Goal: Information Seeking & Learning: Learn about a topic

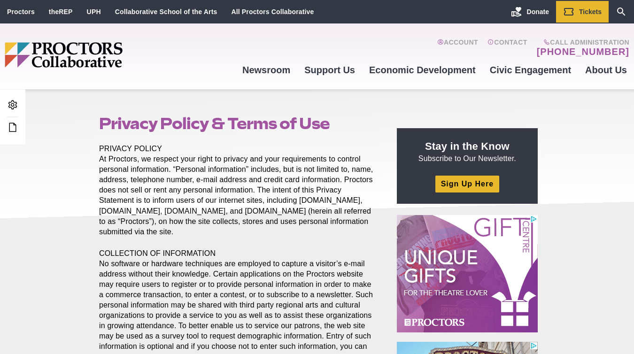
click at [259, 278] on p "COLLECTION OF INFORMATION No software or hardware techniques are employed to ca…" at bounding box center [237, 321] width 276 height 145
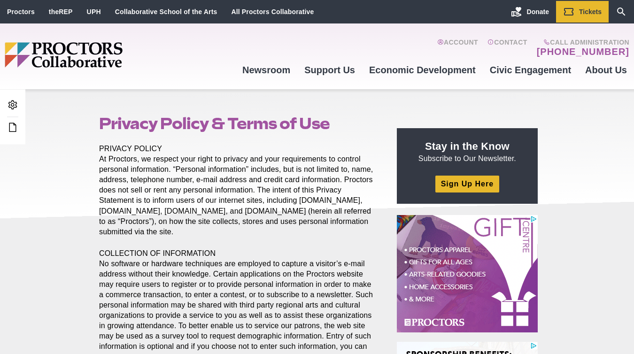
click at [273, 201] on p "PRIVACY POLICY At Proctors, we respect your right to privacy and your requireme…" at bounding box center [237, 191] width 276 height 94
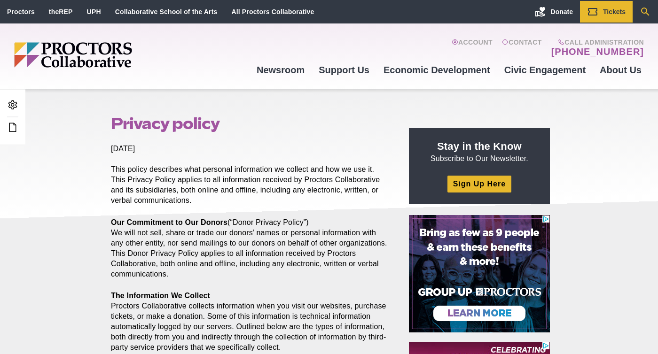
click at [634, 7] on icon "Search" at bounding box center [644, 11] width 11 height 11
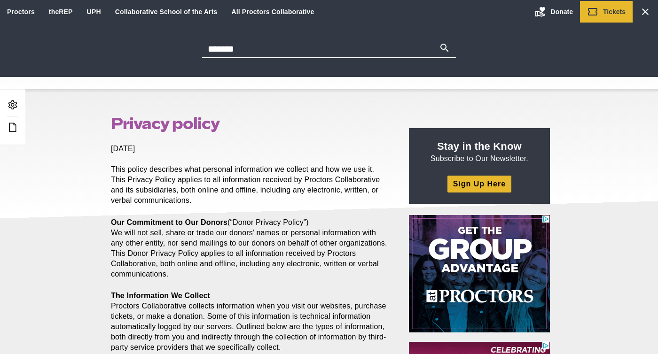
type input "*******"
click at [439, 42] on button "Search" at bounding box center [444, 48] width 11 height 13
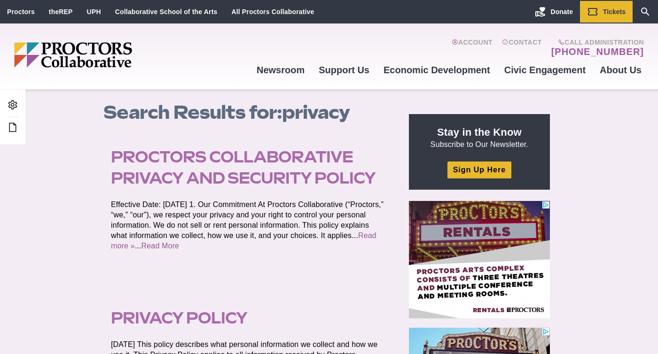
click at [239, 177] on link "Proctors Collaborative Privacy and Security Policy" at bounding box center [243, 167] width 265 height 39
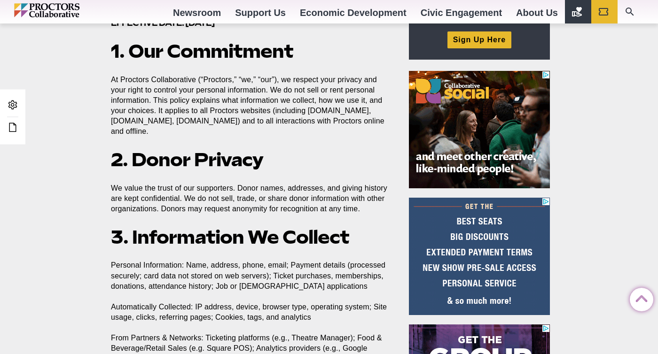
scroll to position [355, 0]
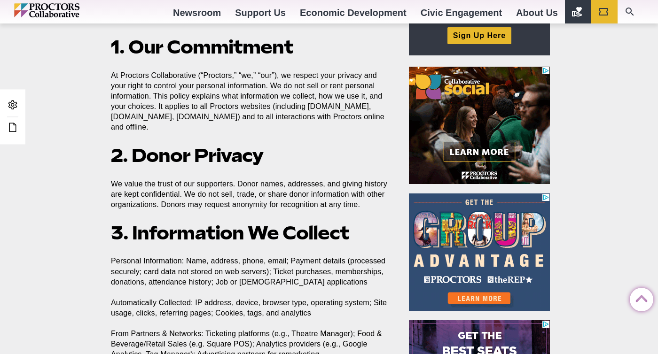
click at [272, 124] on p "At Proctors Collaborative (“Proctors,” “we,” “our”), we respect your privacy an…" at bounding box center [249, 101] width 276 height 62
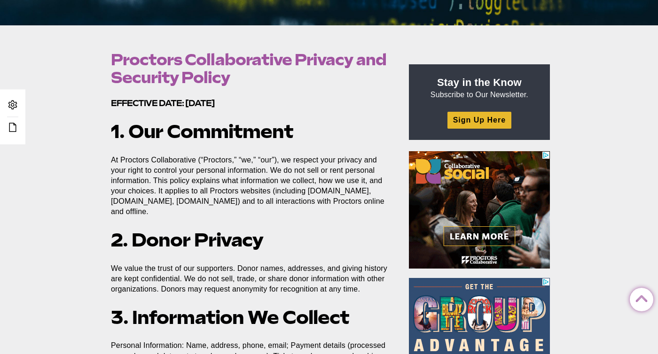
scroll to position [0, 0]
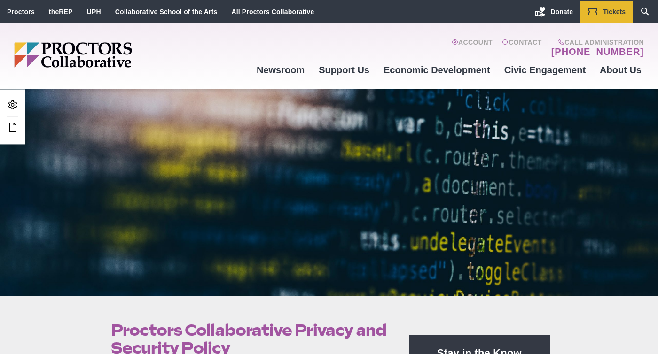
click at [124, 50] on img "Main site navigation and header" at bounding box center [109, 54] width 190 height 25
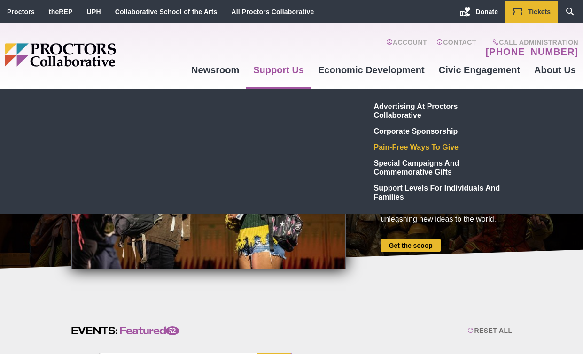
click at [433, 148] on link "Pain-Free Ways to Give" at bounding box center [438, 147] width 137 height 16
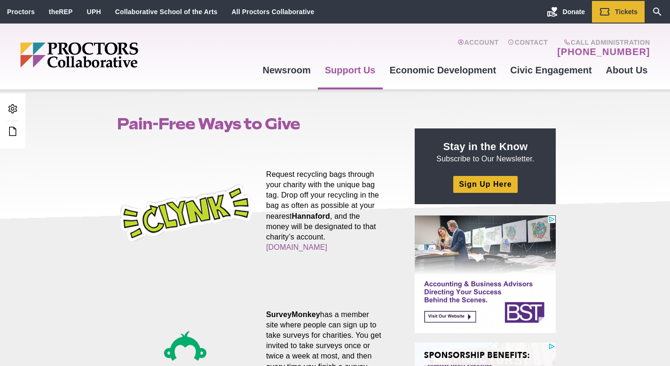
click at [86, 58] on img "Main site navigation and header" at bounding box center [115, 54] width 190 height 25
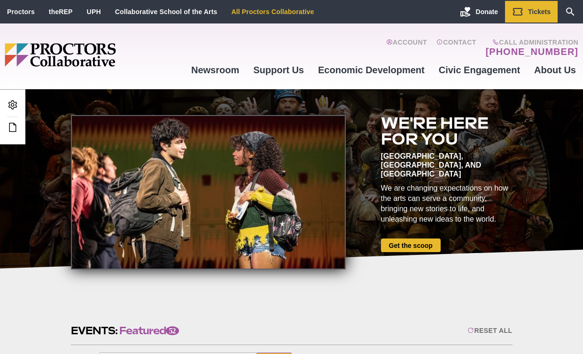
click at [279, 12] on link "All Proctors Collaborative" at bounding box center [272, 12] width 83 height 8
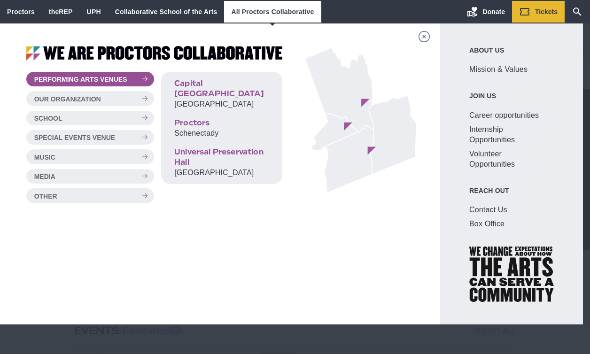
click at [279, 12] on link "All Proctors Collaborative" at bounding box center [272, 12] width 83 height 8
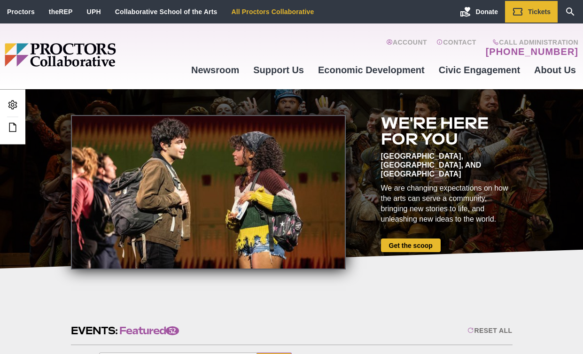
click at [274, 12] on link "All Proctors Collaborative" at bounding box center [272, 12] width 83 height 8
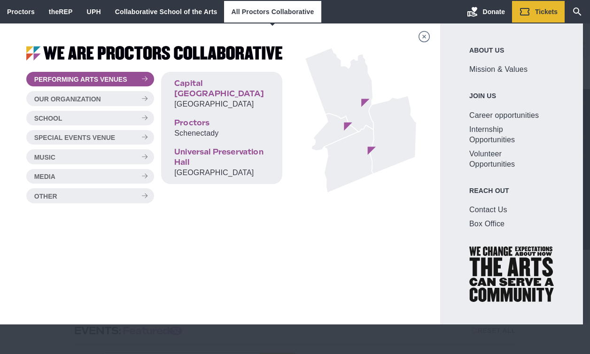
click at [427, 40] on icon "Main site navigation and header" at bounding box center [425, 36] width 12 height 11
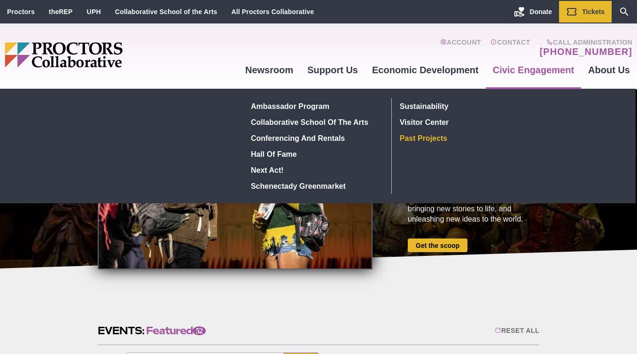
click at [448, 140] on link "Past Projects" at bounding box center [464, 138] width 137 height 16
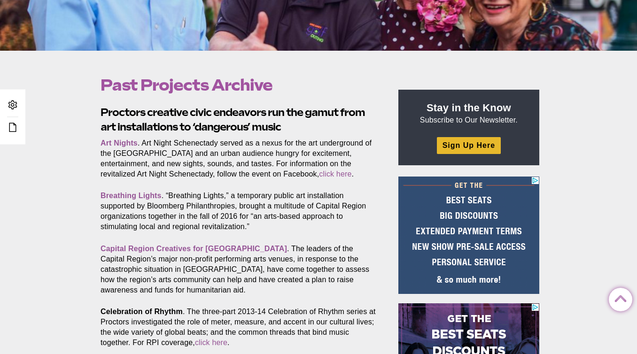
scroll to position [252, 0]
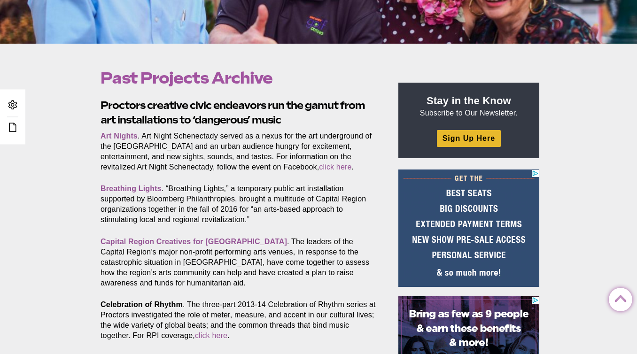
click at [286, 149] on p "Art Nights . Art Night Schenectady served as a nexus for the art underground of…" at bounding box center [239, 151] width 276 height 41
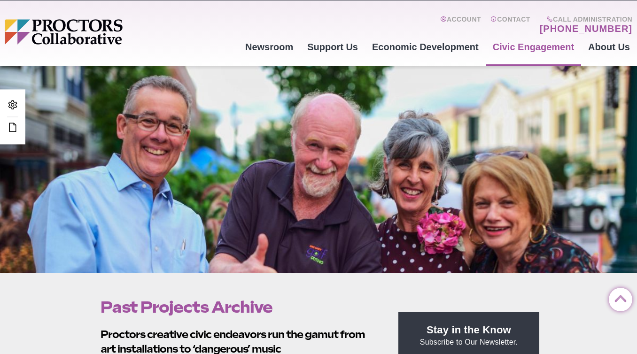
scroll to position [20, 0]
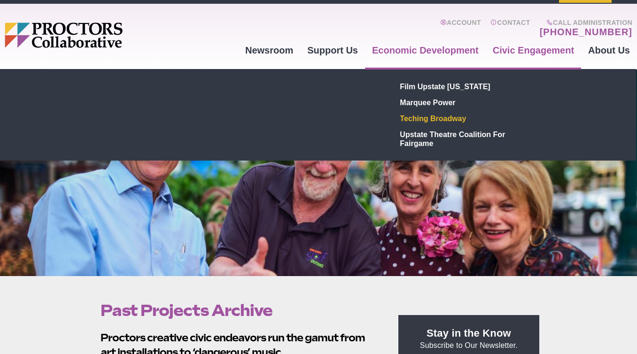
click at [438, 117] on link "Teching Broadway" at bounding box center [465, 118] width 137 height 16
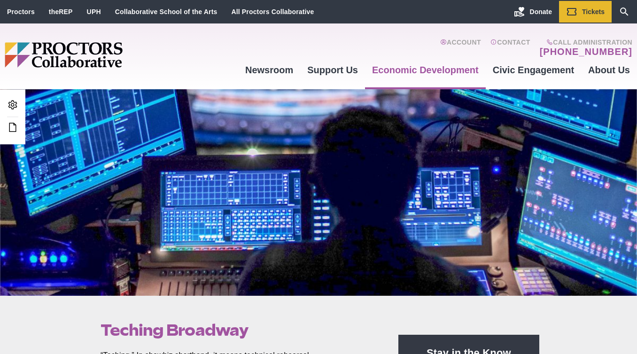
click at [7, 241] on div at bounding box center [318, 192] width 637 height 207
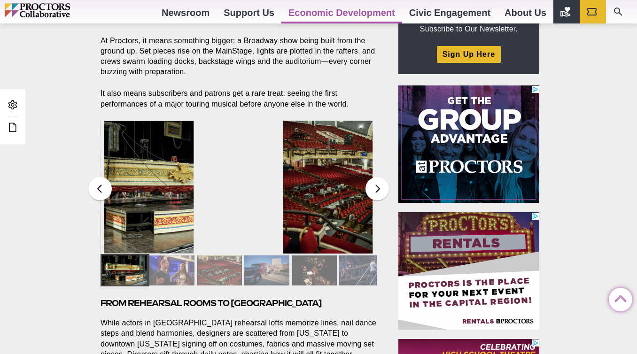
scroll to position [357, 0]
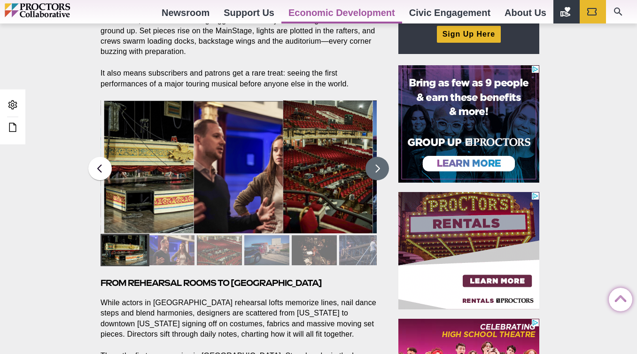
click at [372, 168] on button at bounding box center [377, 168] width 23 height 23
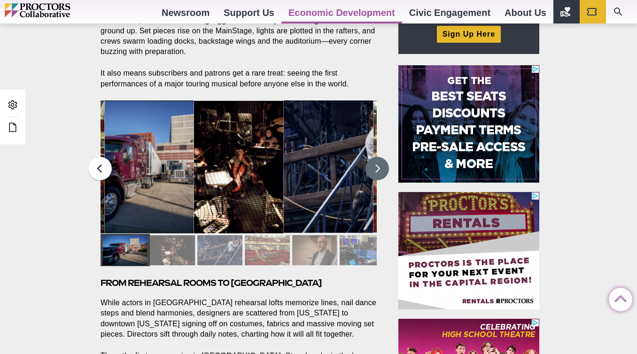
click at [374, 170] on button at bounding box center [377, 168] width 23 height 23
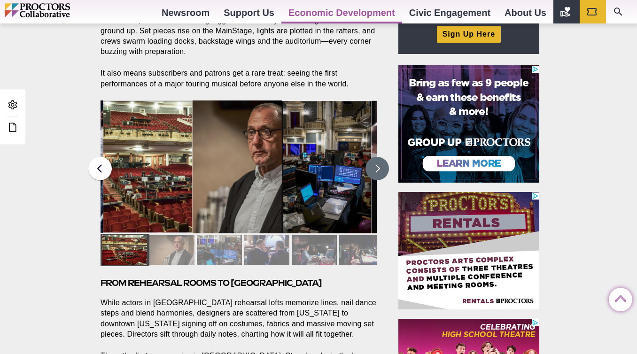
click at [374, 170] on button at bounding box center [377, 168] width 23 height 23
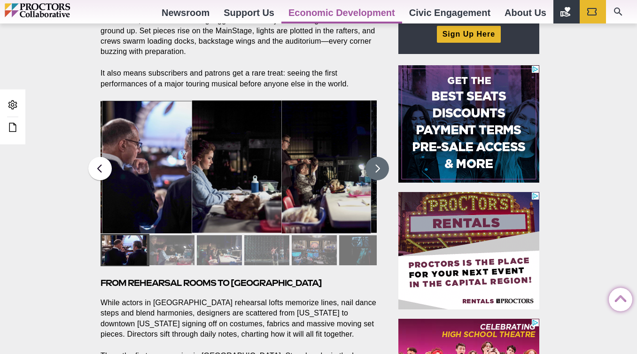
click at [374, 170] on button at bounding box center [377, 168] width 23 height 23
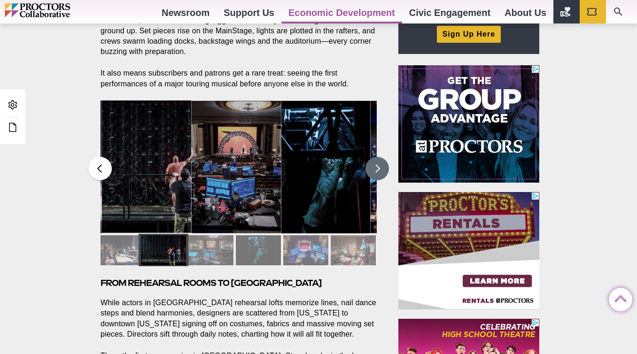
click at [374, 170] on button at bounding box center [377, 168] width 23 height 23
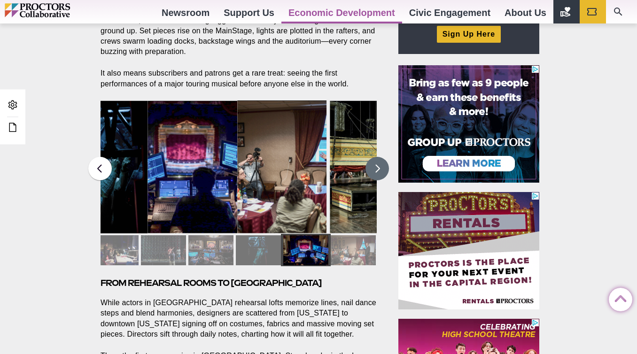
click at [374, 170] on button at bounding box center [377, 168] width 23 height 23
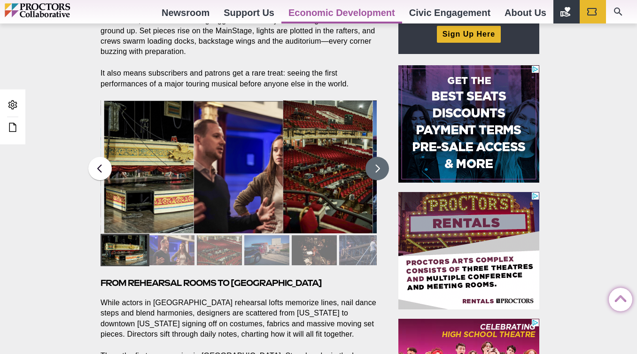
click at [374, 170] on button at bounding box center [377, 168] width 23 height 23
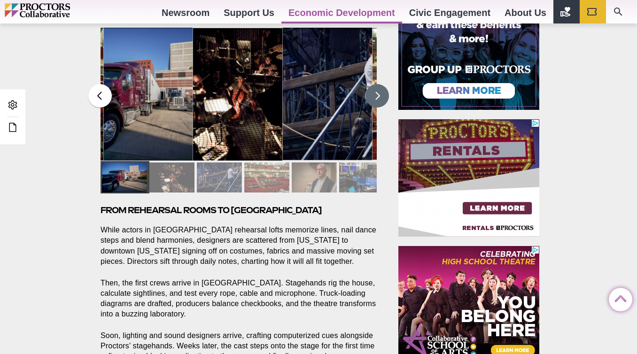
scroll to position [430, 0]
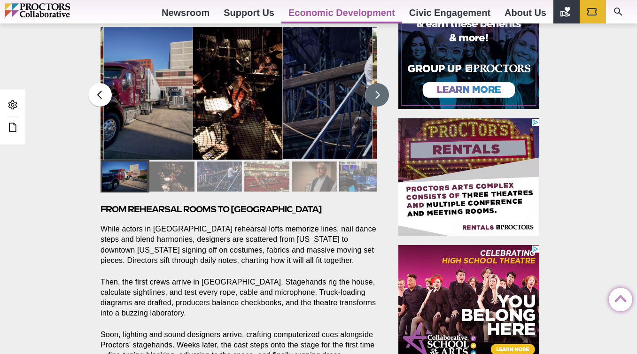
click at [382, 96] on button at bounding box center [377, 94] width 23 height 23
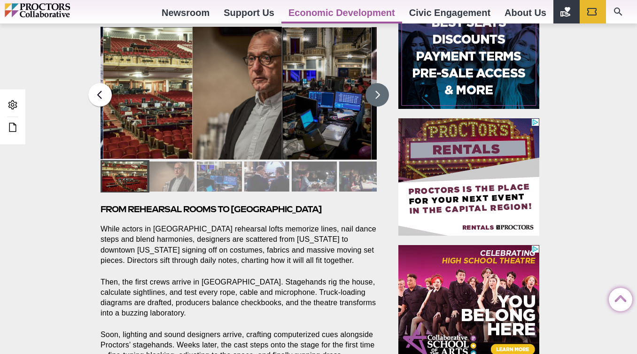
click at [380, 94] on button at bounding box center [377, 94] width 23 height 23
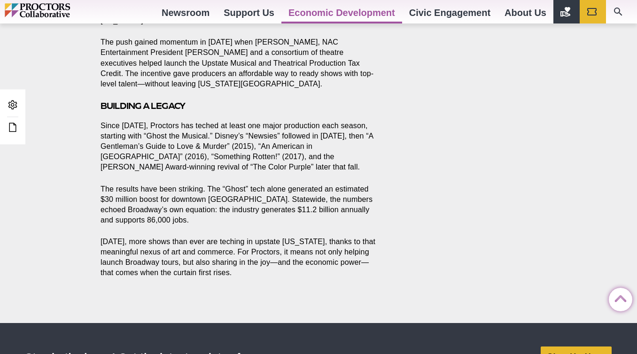
scroll to position [895, 0]
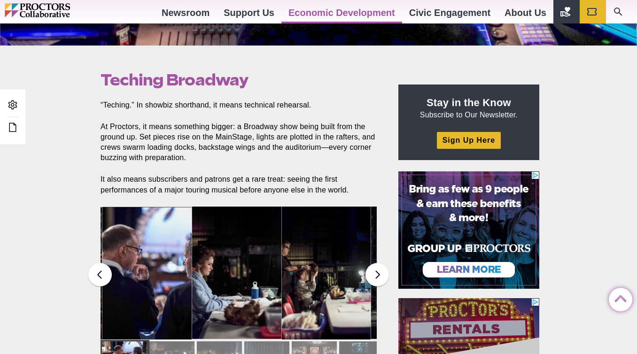
scroll to position [0, 0]
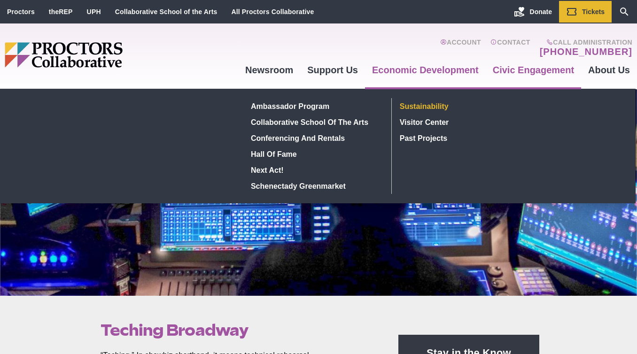
click at [441, 109] on link "Sustainability" at bounding box center [464, 106] width 137 height 16
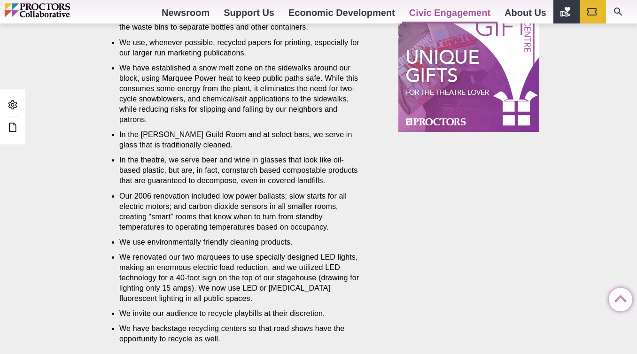
scroll to position [584, 0]
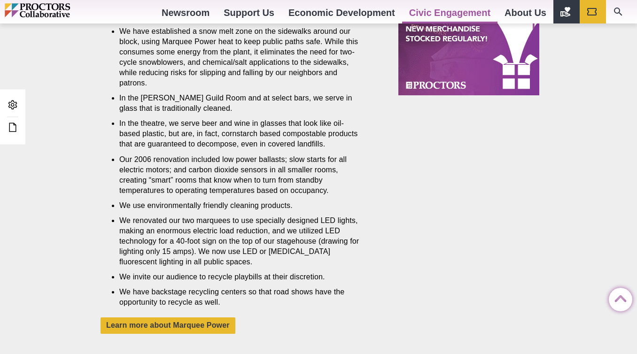
scroll to position [613, 0]
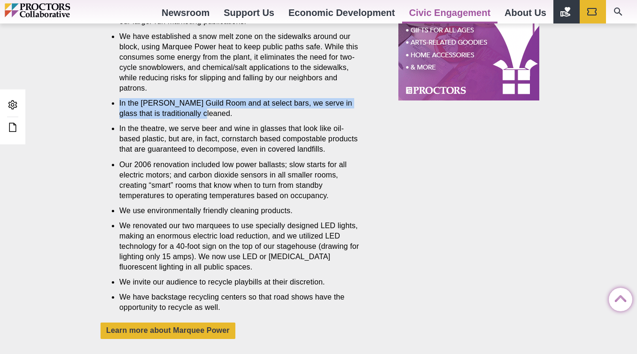
drag, startPoint x: 195, startPoint y: 114, endPoint x: 117, endPoint y: 102, distance: 77.9
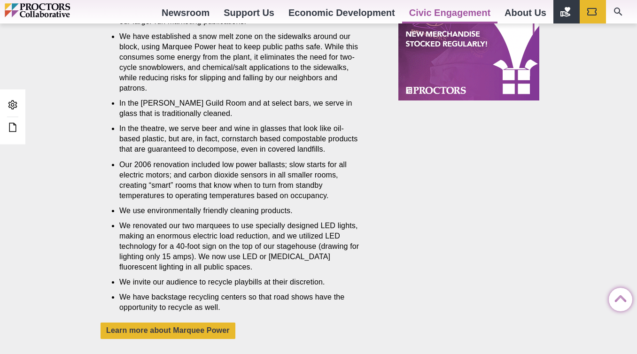
click at [161, 155] on ul "A central heating/cooling and electric generation facility—Marquee Power—that, …" at bounding box center [240, 69] width 243 height 487
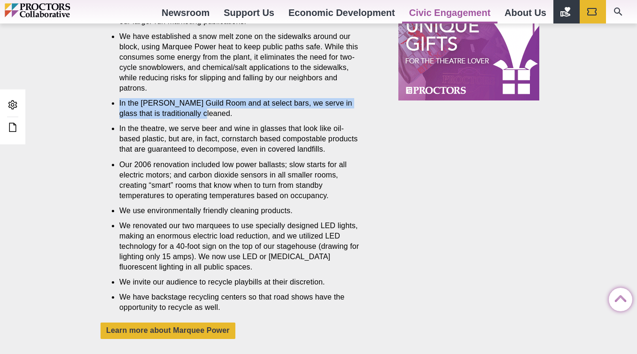
drag, startPoint x: 195, startPoint y: 116, endPoint x: 119, endPoint y: 104, distance: 76.1
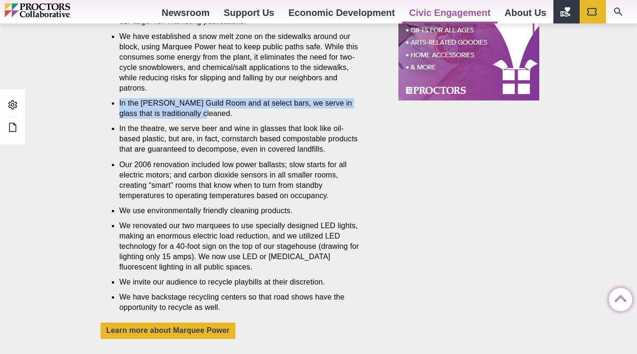
click at [119, 104] on li "In the Delack Guild Room and at select bars, we serve in glass that is traditio…" at bounding box center [240, 108] width 243 height 21
copy li "In the Delack Guild Room and at select bars, we serve in glass that is traditio…"
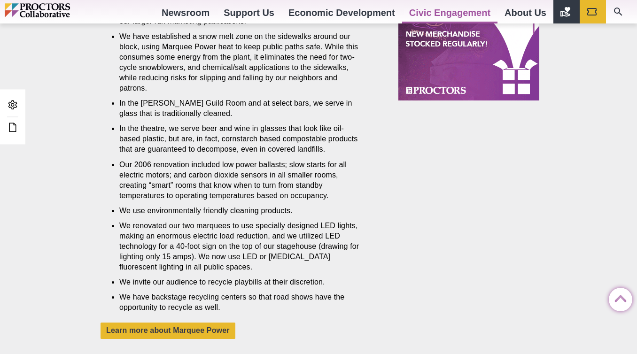
click at [296, 161] on li "Our 2006 renovation included low power ballasts; slow starts for all electric m…" at bounding box center [240, 180] width 243 height 41
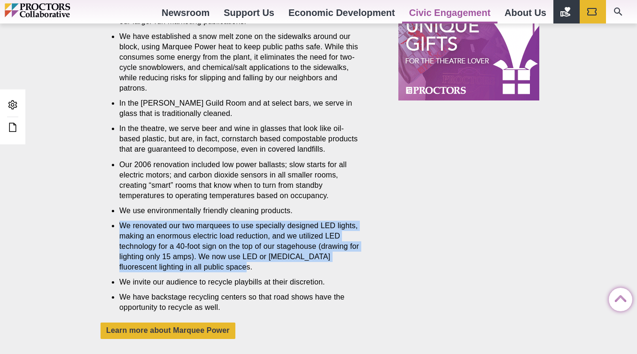
drag, startPoint x: 233, startPoint y: 265, endPoint x: 121, endPoint y: 228, distance: 117.7
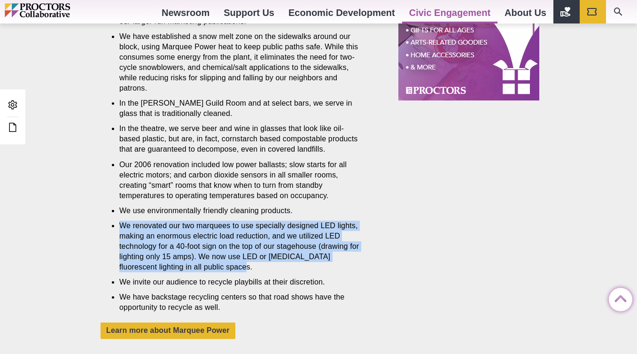
click at [120, 228] on li "We renovated our two marquees to use specially designed LED lights, making an e…" at bounding box center [240, 247] width 243 height 52
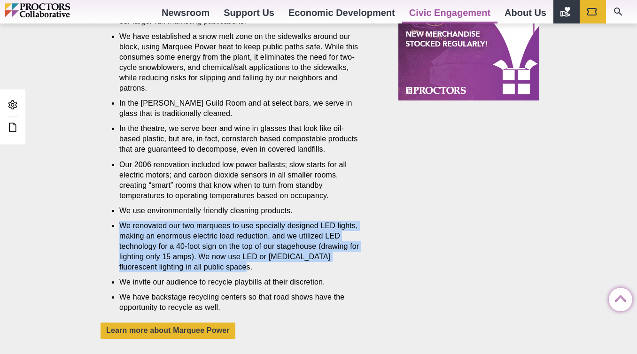
copy li "We renovated our two marquees to use specially designed LED lights, making an e…"
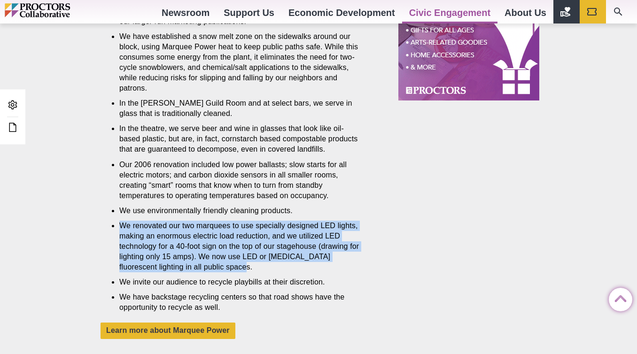
click at [362, 239] on li "We renovated our two marquees to use specially designed LED lights, making an e…" at bounding box center [240, 247] width 243 height 52
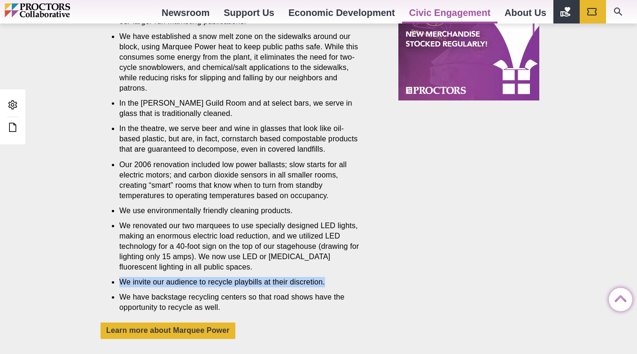
drag, startPoint x: 341, startPoint y: 281, endPoint x: 122, endPoint y: 283, distance: 219.0
click at [122, 283] on li "We invite our audience to recycle playbills at their discretion." at bounding box center [240, 282] width 243 height 10
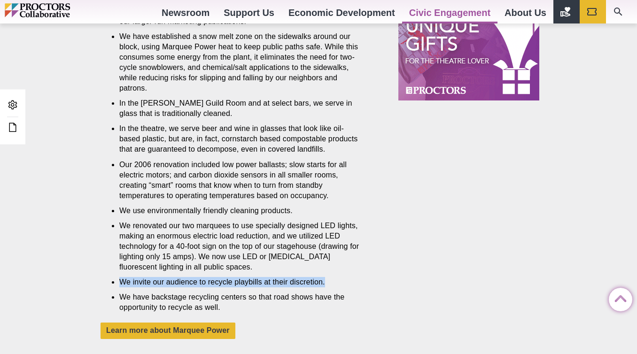
copy li "We invite our audience to recycle playbills at their discretion."
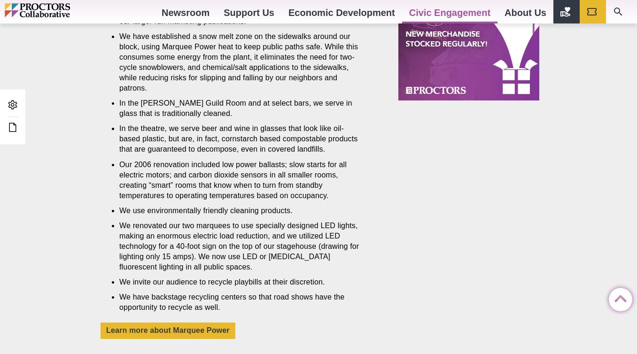
click at [318, 253] on li "We renovated our two marquees to use specially designed LED lights, making an e…" at bounding box center [240, 247] width 243 height 52
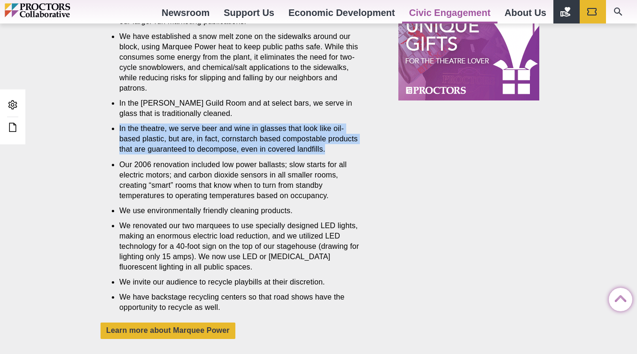
drag, startPoint x: 366, startPoint y: 148, endPoint x: 119, endPoint y: 132, distance: 246.7
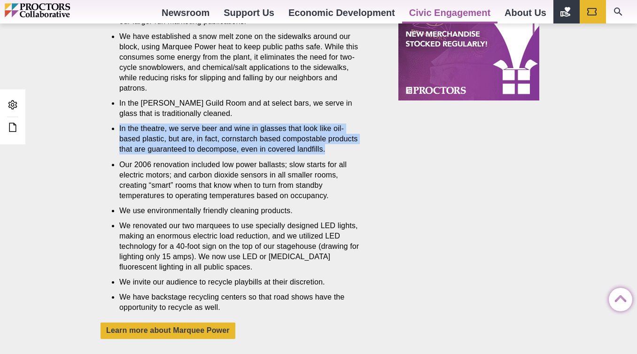
copy li "In the theatre, we serve beer and wine in glasses that look like oil-based plas…"
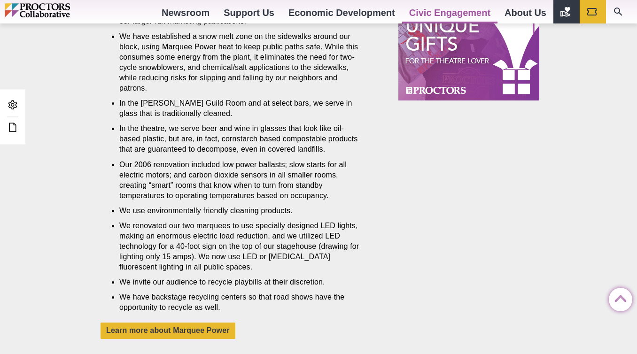
click at [345, 241] on li "We renovated our two marquees to use specially designed LED lights, making an e…" at bounding box center [240, 247] width 243 height 52
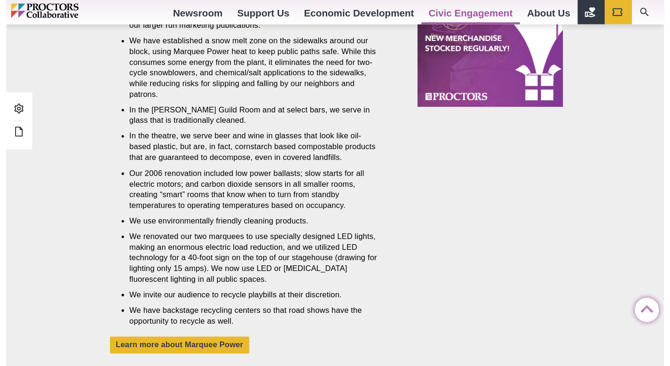
scroll to position [609, 0]
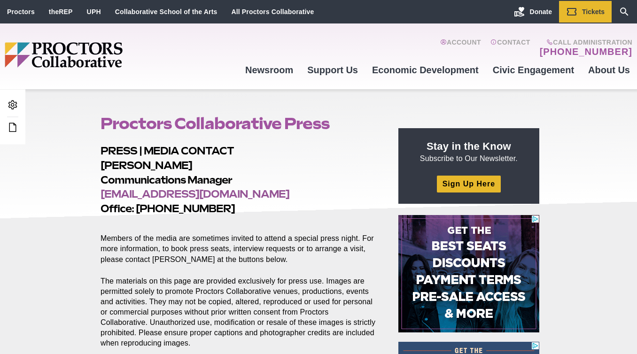
click at [269, 255] on p "Members of the media are sometimes invited to attend a special press night. For…" at bounding box center [239, 243] width 276 height 41
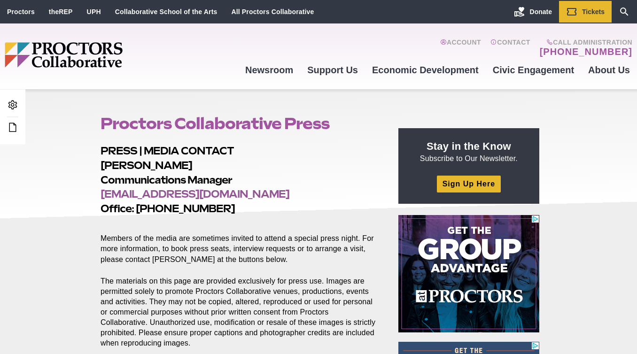
click at [263, 226] on p "Members of the media are sometimes invited to attend a special press night. For…" at bounding box center [239, 243] width 276 height 41
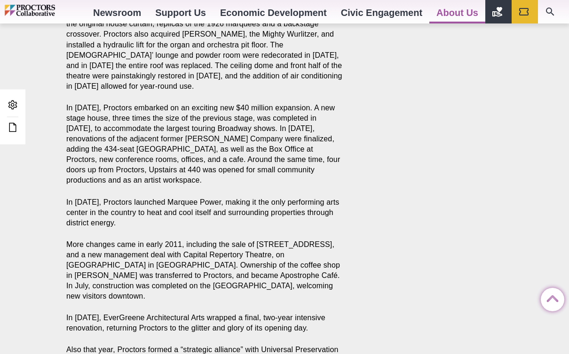
scroll to position [2049, 0]
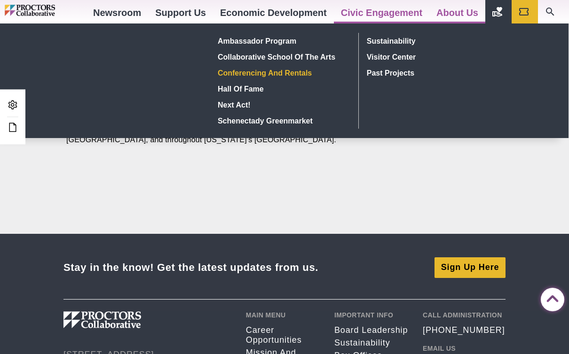
click at [331, 67] on link "Conferencing and rentals" at bounding box center [282, 73] width 137 height 16
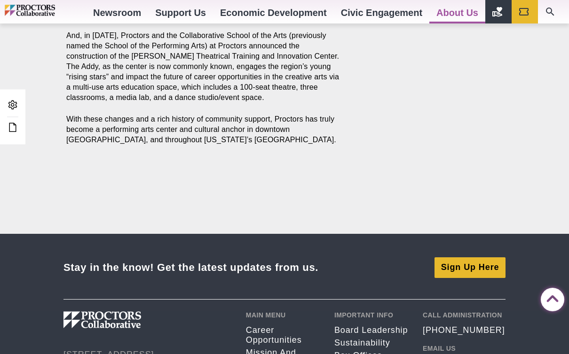
click at [281, 200] on footer at bounding box center [206, 211] width 295 height 23
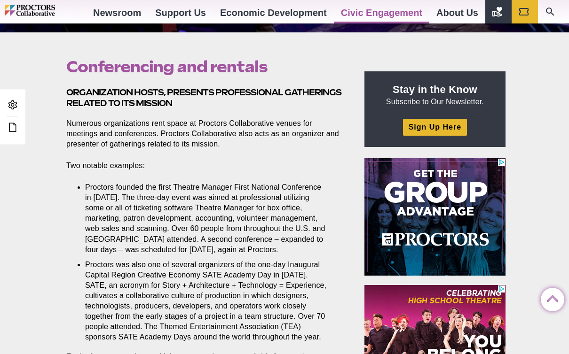
scroll to position [267, 0]
